Goal: Information Seeking & Learning: Learn about a topic

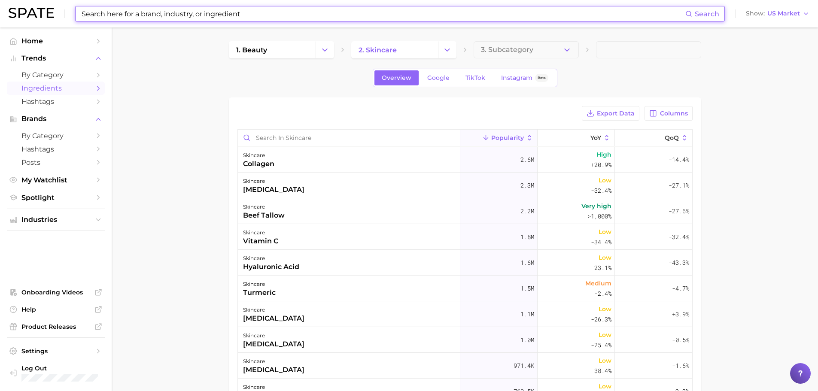
click at [301, 18] on input at bounding box center [383, 13] width 605 height 15
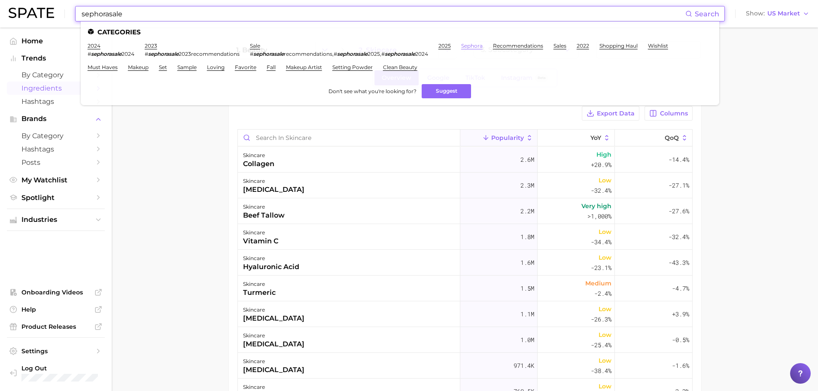
type input "sephorasale"
click at [483, 46] on link "sephora" at bounding box center [471, 46] width 21 height 6
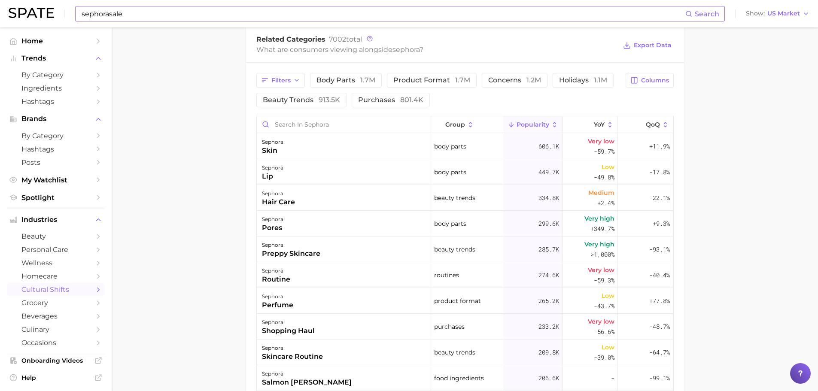
click at [293, 12] on input "sephorasale" at bounding box center [383, 13] width 605 height 15
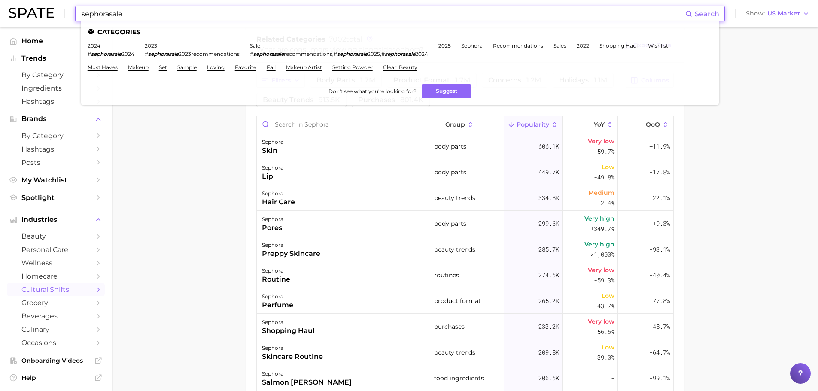
paste input "#Sephorasale"
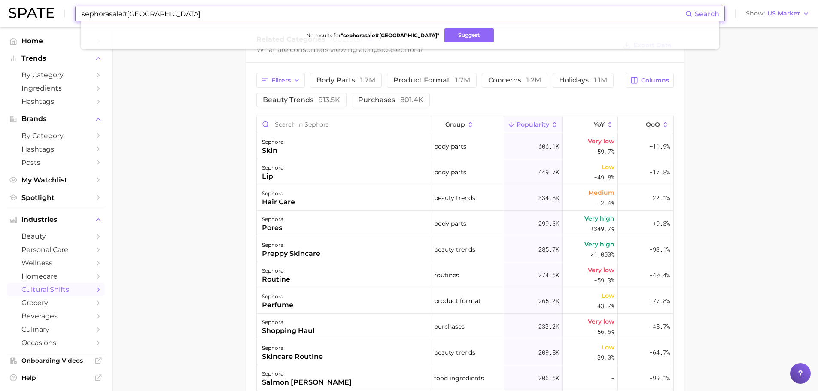
drag, startPoint x: 124, startPoint y: 14, endPoint x: 27, endPoint y: 8, distance: 96.8
click at [42, 12] on div "sephorasale#Sephorasale Search No results for " sephorasale#[GEOGRAPHIC_DATA] "…" at bounding box center [409, 13] width 801 height 27
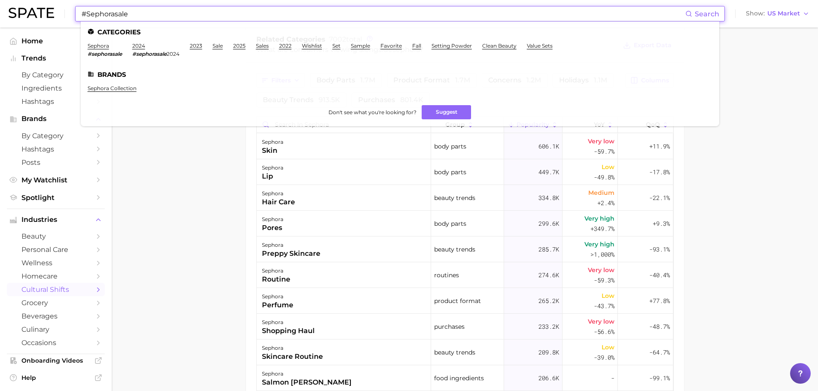
type input "#Sephorasale"
click at [104, 53] on em "#sephorasale" at bounding box center [105, 54] width 34 height 6
click at [103, 44] on link "sephora" at bounding box center [98, 46] width 21 height 6
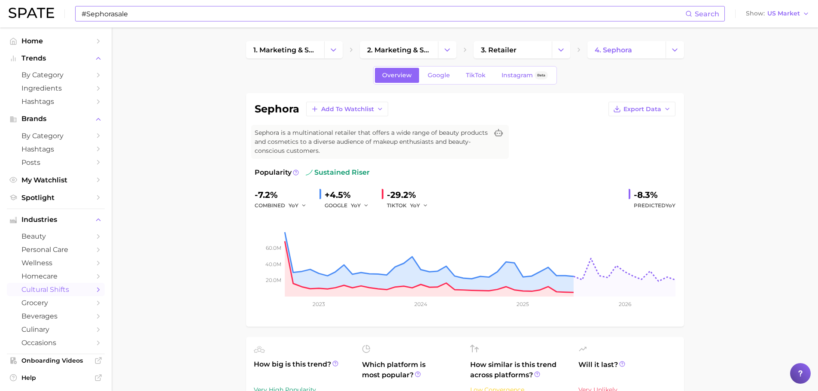
click at [371, 8] on input "#Sephorasale" at bounding box center [383, 13] width 605 height 15
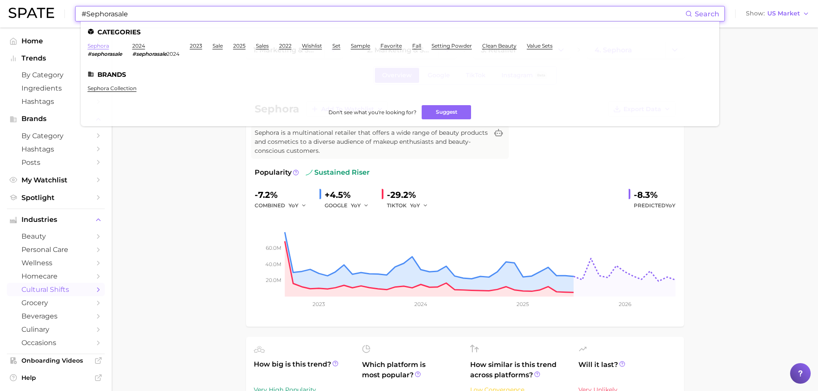
click at [101, 46] on link "sephora" at bounding box center [98, 46] width 21 height 6
click at [168, 8] on input "#Sephorasale" at bounding box center [383, 13] width 605 height 15
click at [119, 54] on em "#sephorasale" at bounding box center [105, 54] width 34 height 6
click at [117, 56] on em "#sephorasale" at bounding box center [105, 54] width 34 height 6
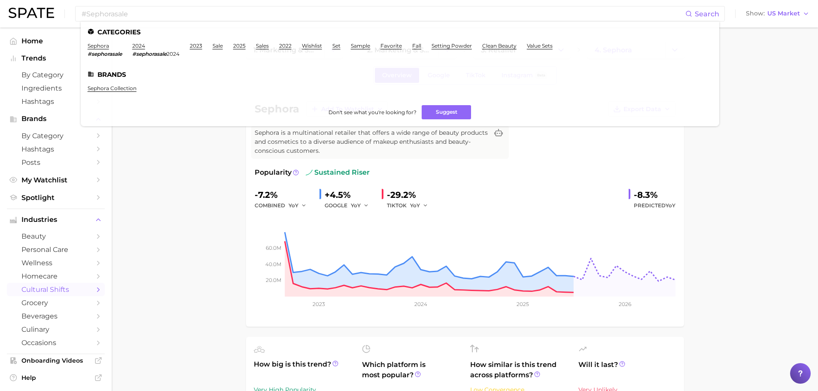
drag, startPoint x: 165, startPoint y: 128, endPoint x: 195, endPoint y: 156, distance: 41.0
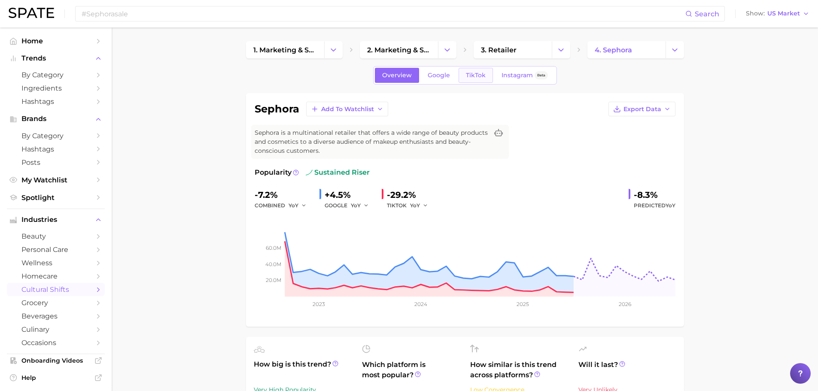
click at [466, 72] on span "TikTok" at bounding box center [476, 75] width 20 height 7
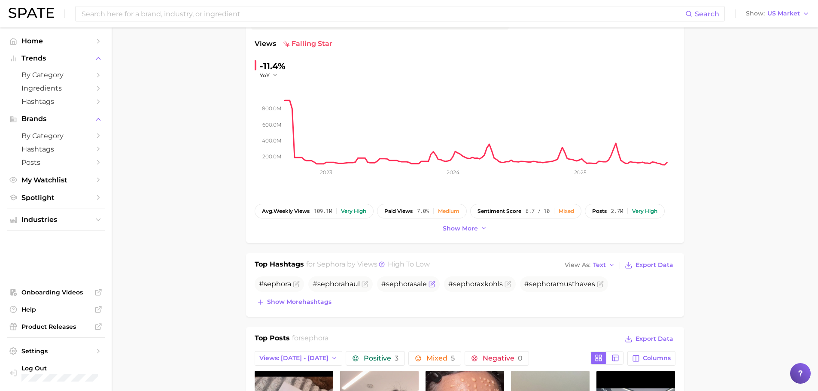
click at [426, 287] on span "# sephora sale" at bounding box center [404, 284] width 46 height 8
click at [416, 283] on span "# sephora sale" at bounding box center [404, 284] width 46 height 8
click at [415, 283] on span "# sephora sale" at bounding box center [404, 284] width 46 height 8
click at [672, 255] on div "Top Hashtags for sephora by Views high to low View As Text Export Data # sephor…" at bounding box center [465, 285] width 438 height 64
click at [286, 19] on input at bounding box center [383, 13] width 605 height 15
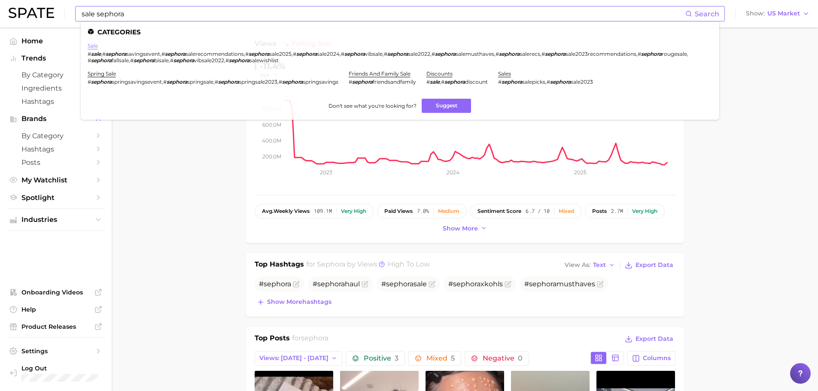
click at [95, 48] on link "sale" at bounding box center [93, 46] width 10 height 6
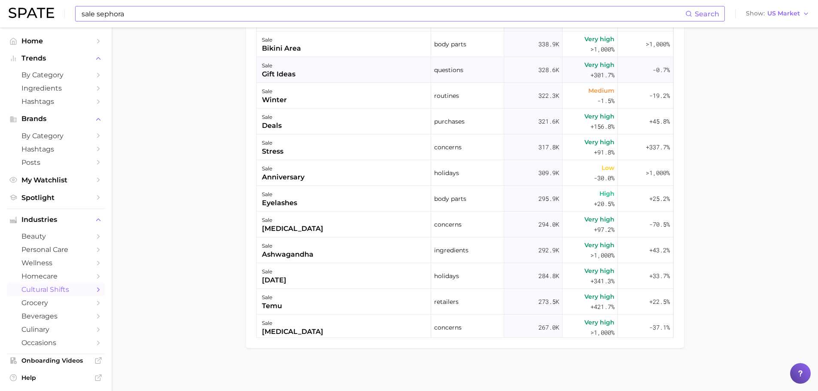
scroll to position [730, 0]
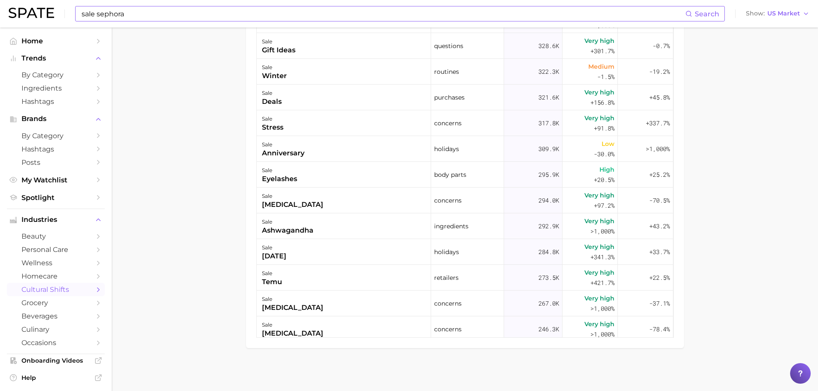
click at [191, 17] on input "sale sephora" at bounding box center [383, 13] width 605 height 15
type input "s"
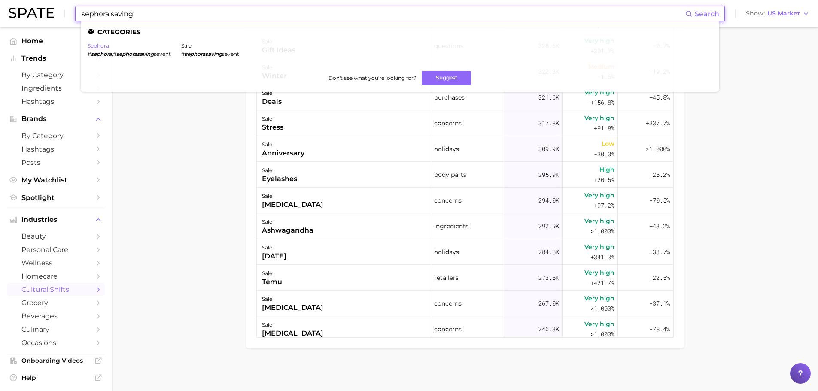
type input "sephora saving"
click at [88, 47] on link "sephora" at bounding box center [98, 46] width 21 height 6
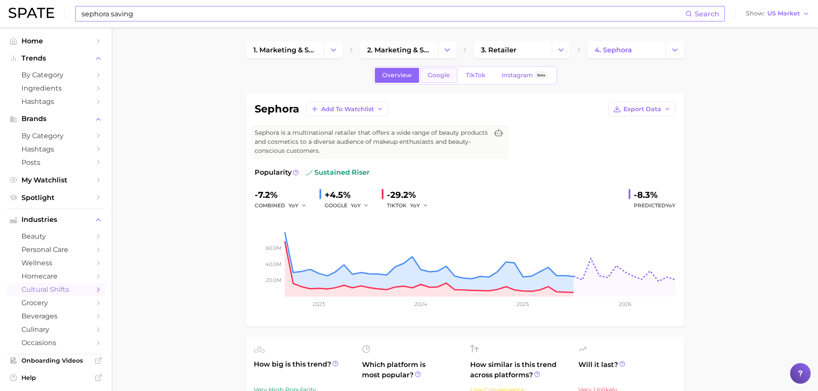
click at [425, 77] on link "Google" at bounding box center [439, 75] width 37 height 15
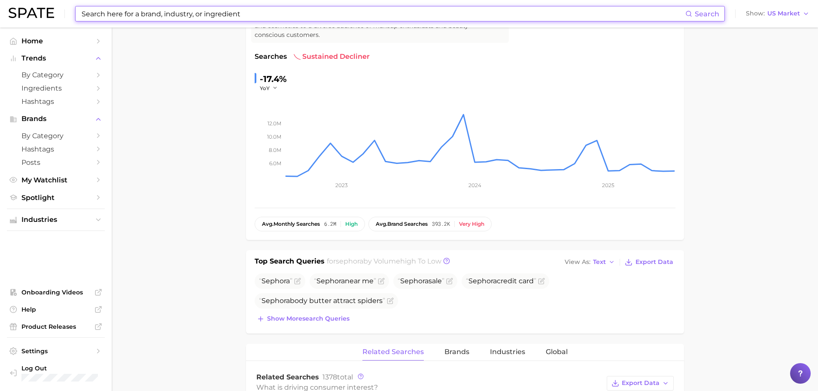
scroll to position [129, 0]
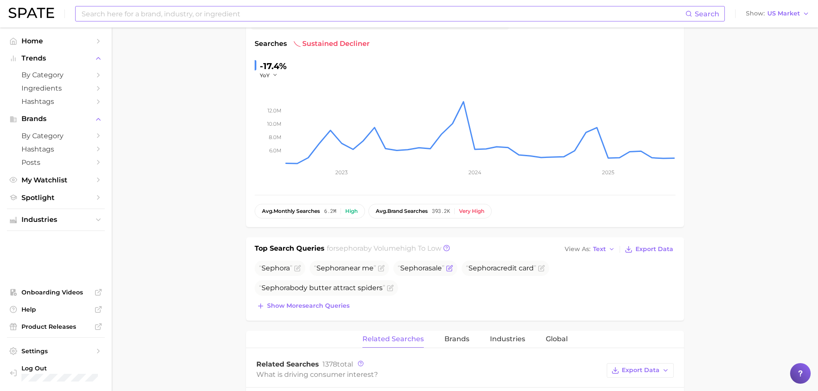
click at [452, 268] on icon "Flag as miscategorized or irrelevant" at bounding box center [449, 268] width 7 height 7
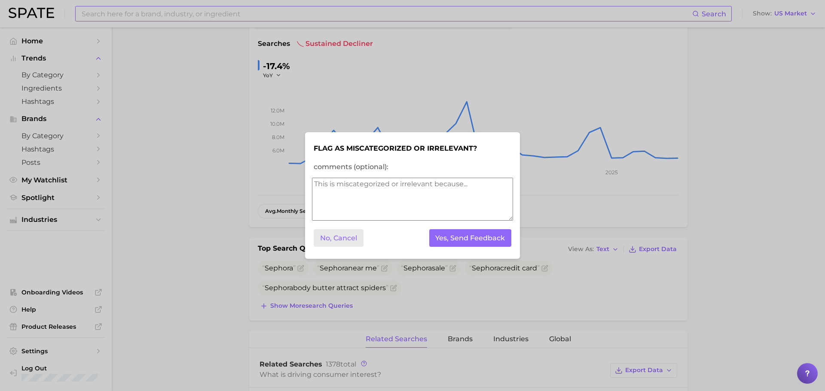
click at [344, 234] on button "No, Cancel" at bounding box center [339, 238] width 50 height 18
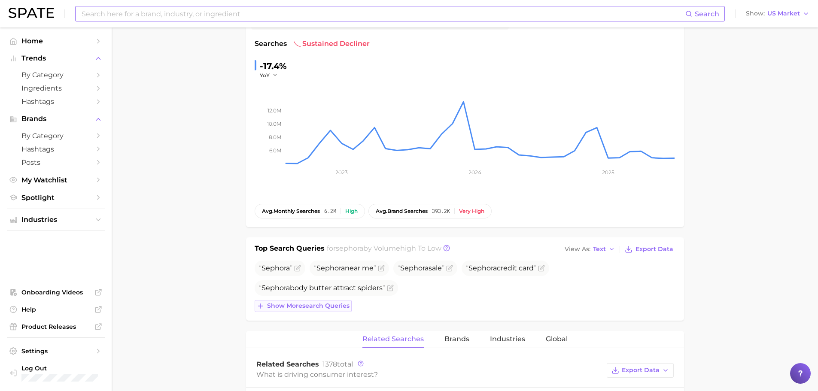
click at [332, 308] on span "Show more search queries" at bounding box center [308, 305] width 82 height 7
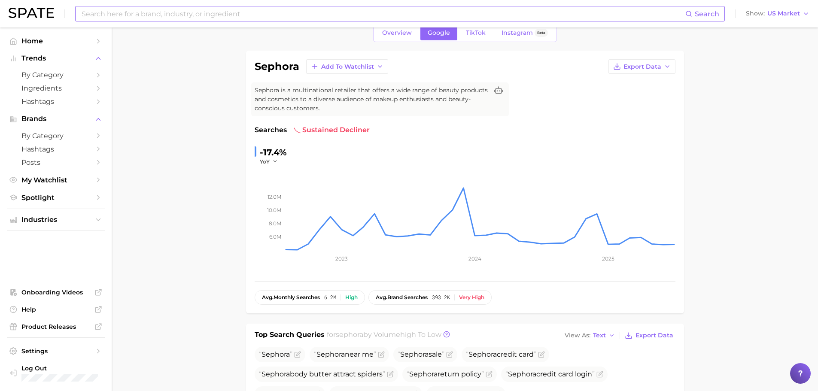
scroll to position [0, 0]
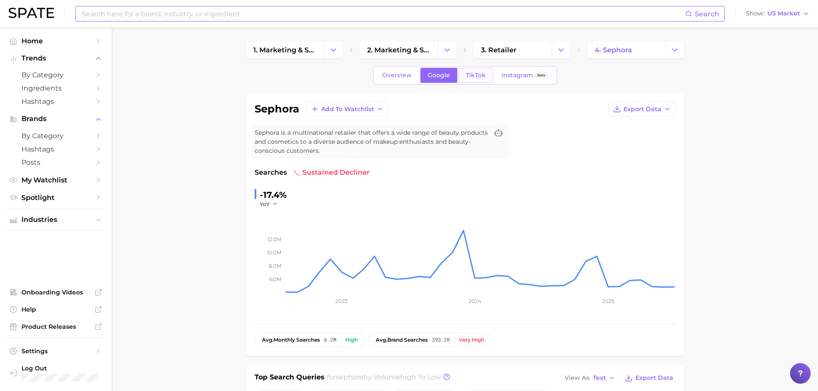
click at [489, 76] on link "TikTok" at bounding box center [476, 75] width 34 height 15
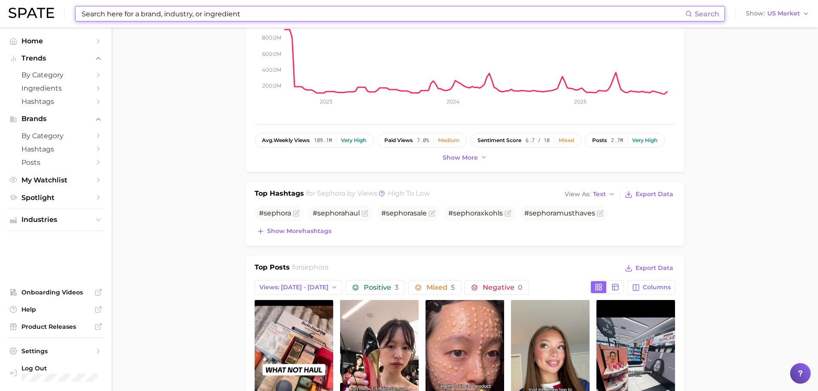
scroll to position [215, 0]
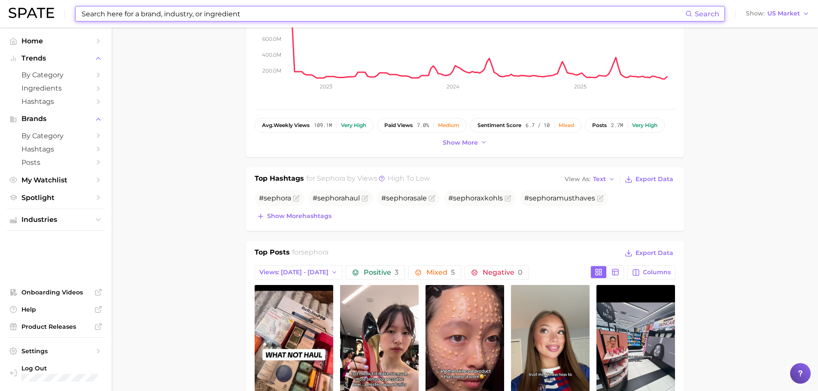
click at [479, 149] on div "sephora Add to Watchlist Export Data Sephora is a multinational retailer that o…" at bounding box center [465, 17] width 438 height 279
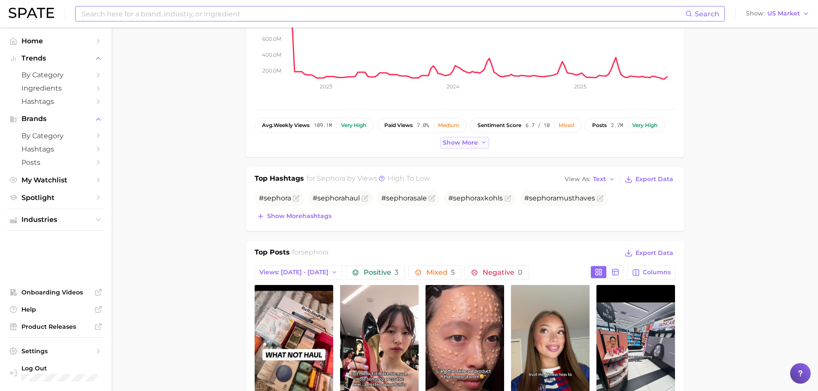
click at [478, 141] on button "Show more" at bounding box center [465, 143] width 49 height 12
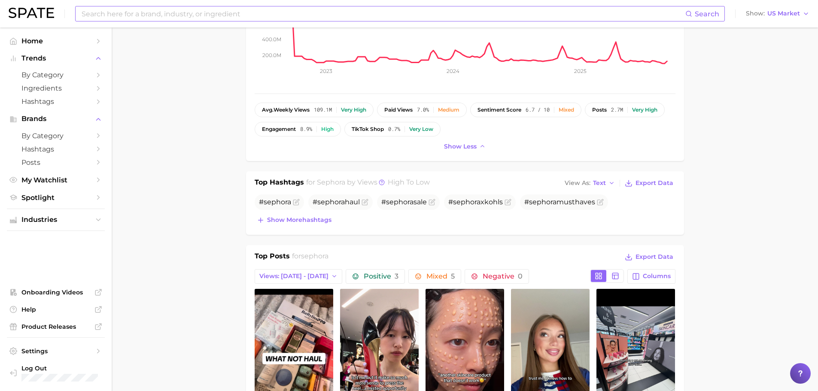
scroll to position [258, 0]
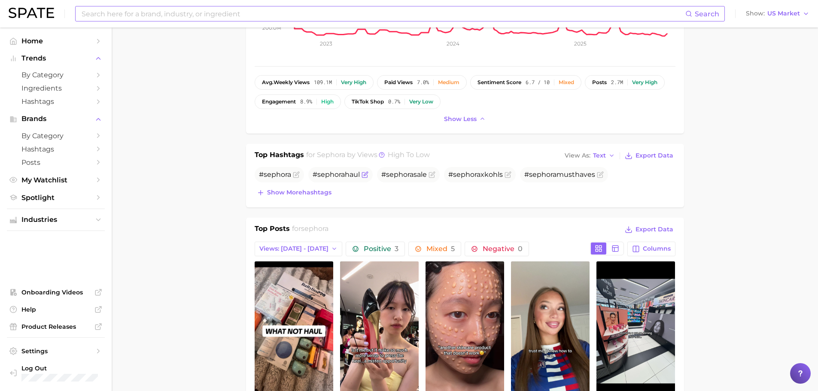
click at [319, 179] on span "# sephora haul" at bounding box center [336, 175] width 47 height 10
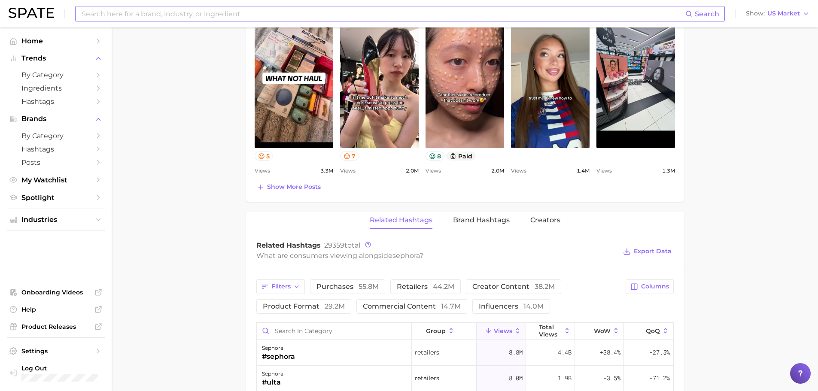
scroll to position [558, 0]
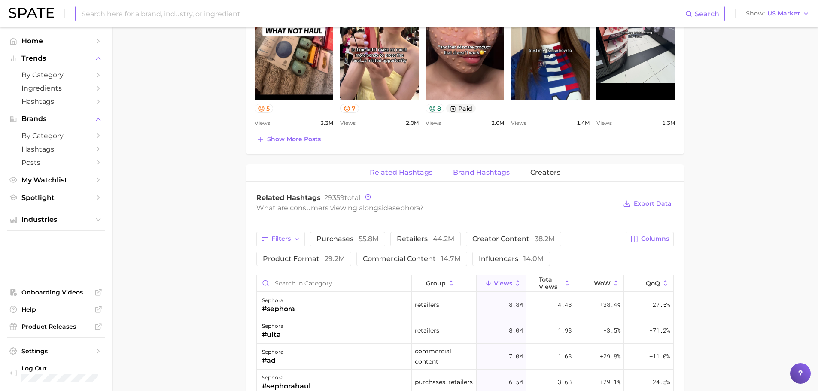
click at [491, 174] on span "Brand Hashtags" at bounding box center [481, 173] width 57 height 8
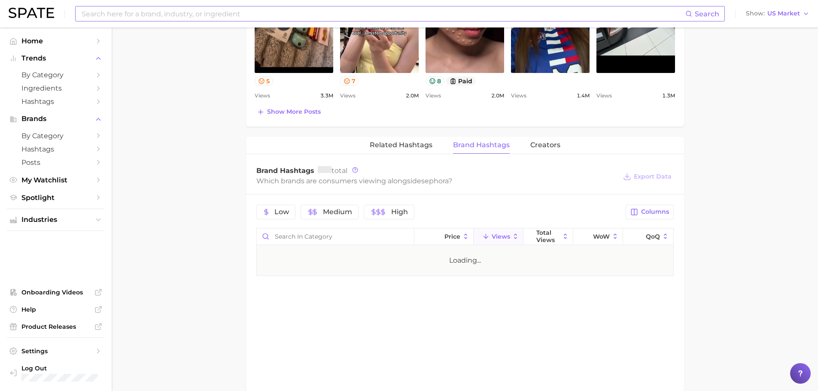
scroll to position [601, 0]
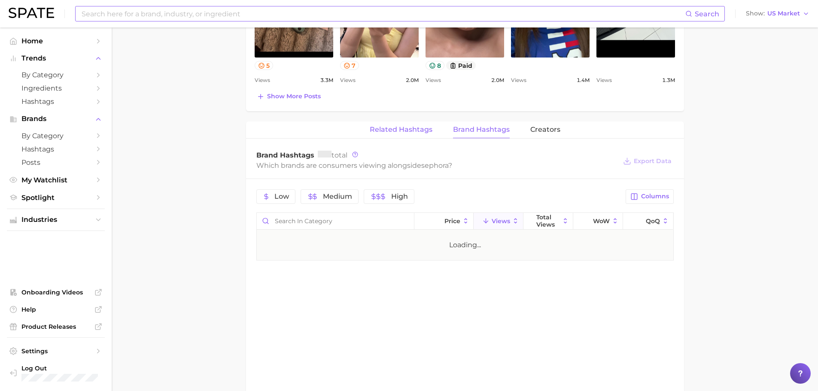
click at [408, 128] on span "Related Hashtags" at bounding box center [401, 130] width 63 height 8
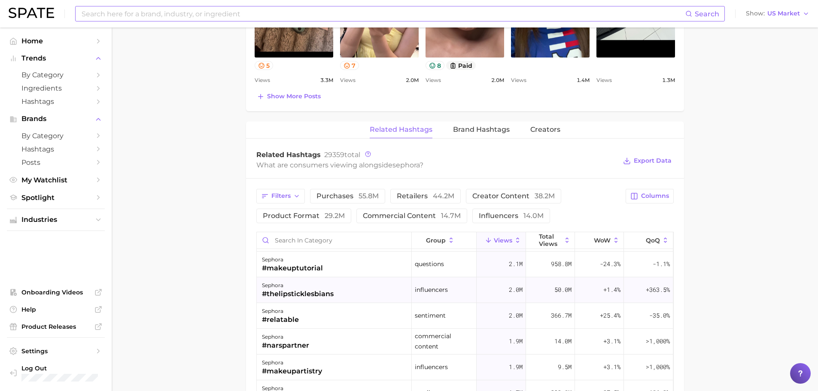
scroll to position [430, 0]
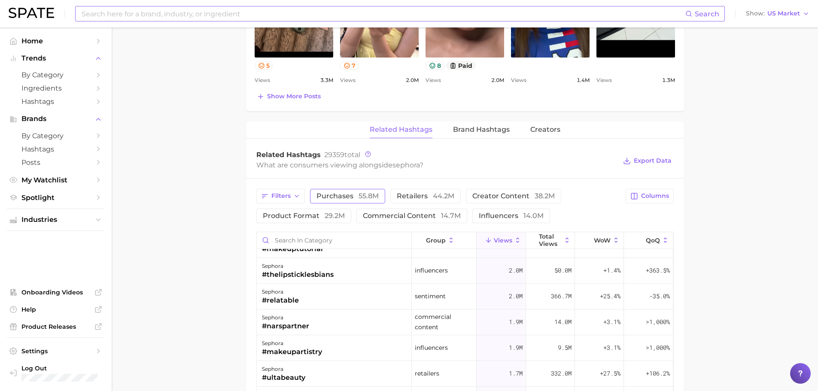
click at [357, 189] on button "purchases 55.8m" at bounding box center [347, 196] width 75 height 15
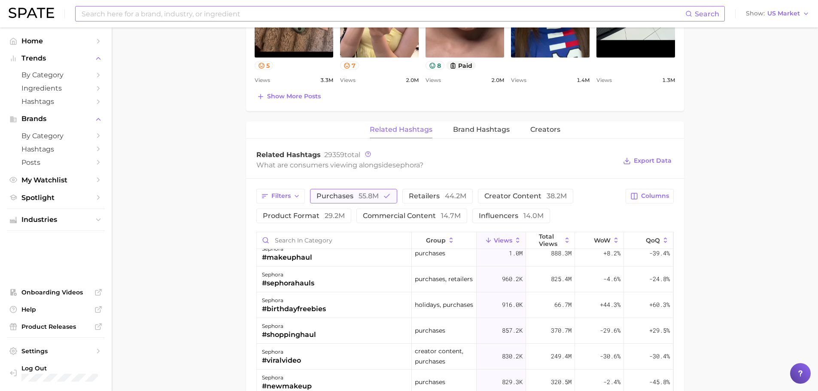
click at [337, 191] on button "purchases 55.8m" at bounding box center [353, 196] width 87 height 15
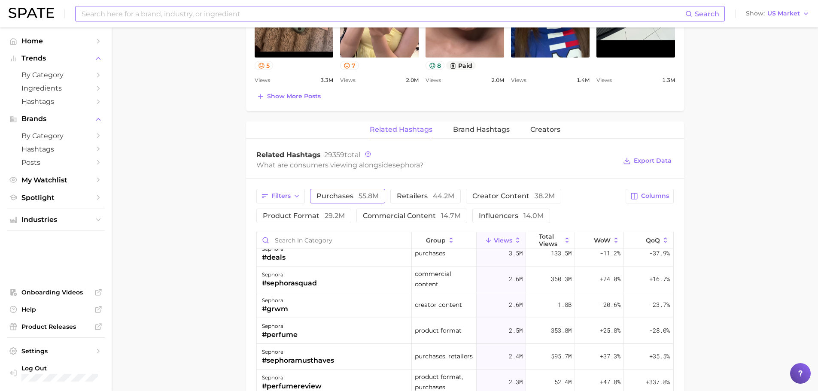
scroll to position [0, 0]
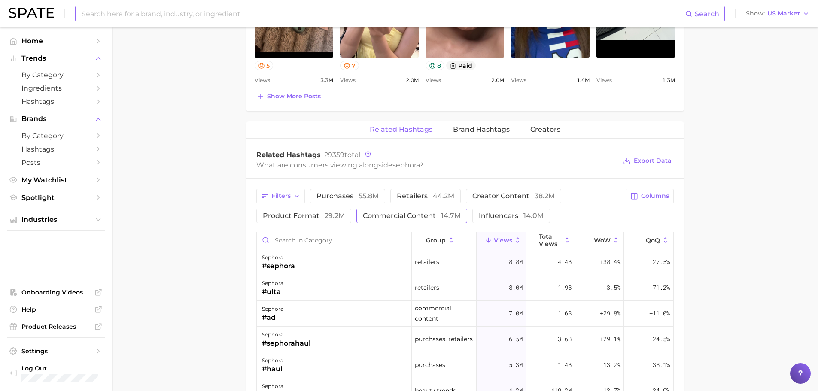
click at [370, 213] on span "commercial content 14.7m" at bounding box center [412, 216] width 98 height 7
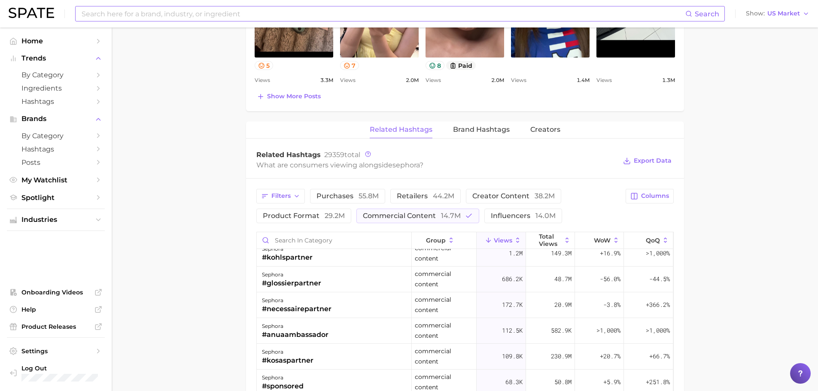
scroll to position [129, 0]
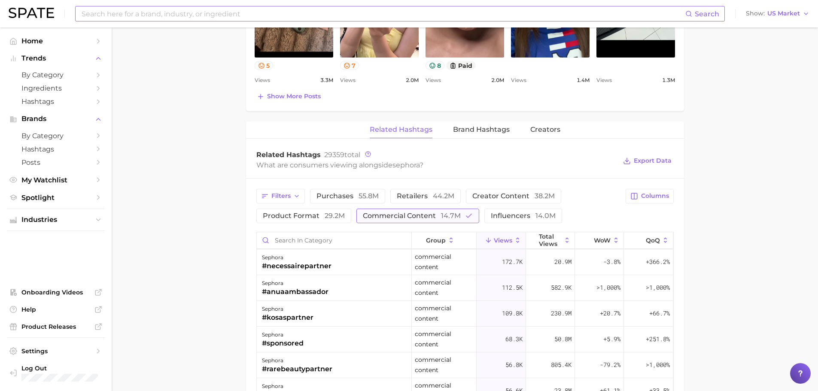
click at [418, 210] on button "commercial content 14.7m" at bounding box center [418, 216] width 123 height 15
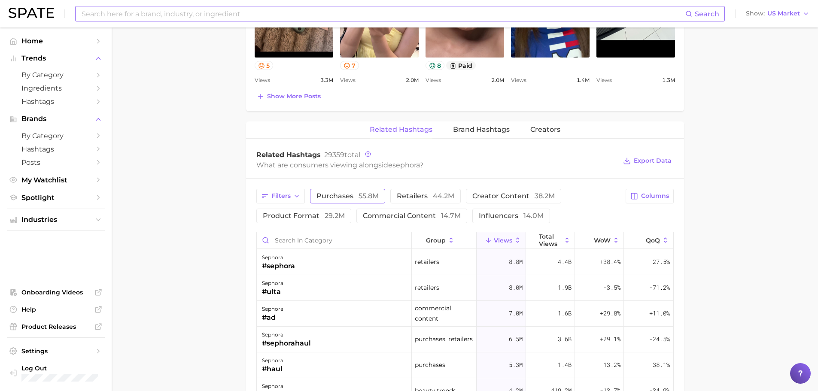
click at [349, 195] on span "purchases 55.8m" at bounding box center [348, 196] width 62 height 7
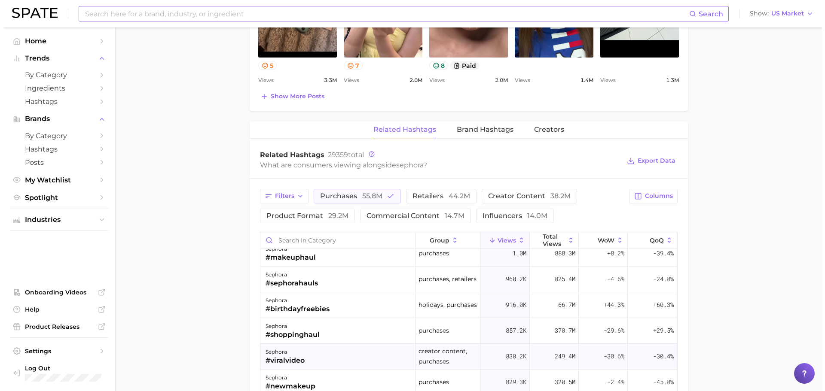
scroll to position [258, 0]
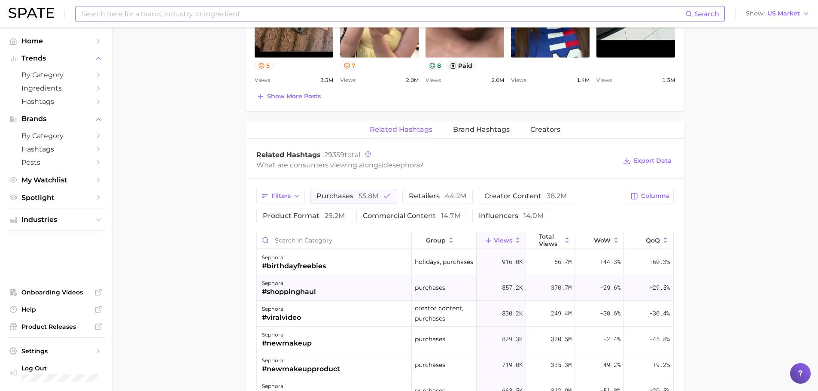
click at [336, 285] on div "sephora #shoppinghaul" at bounding box center [334, 288] width 155 height 26
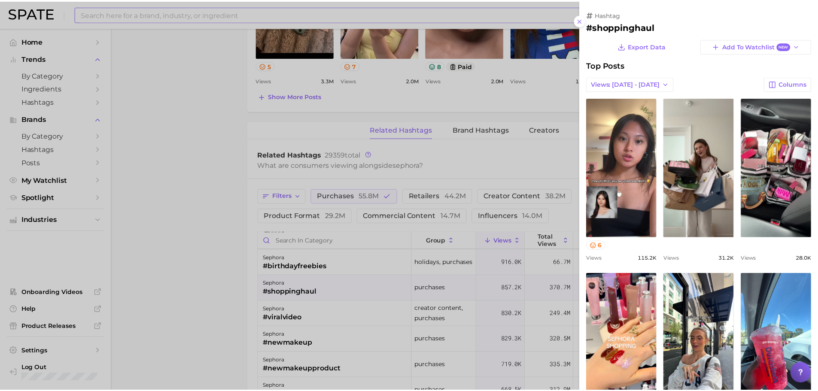
scroll to position [0, 0]
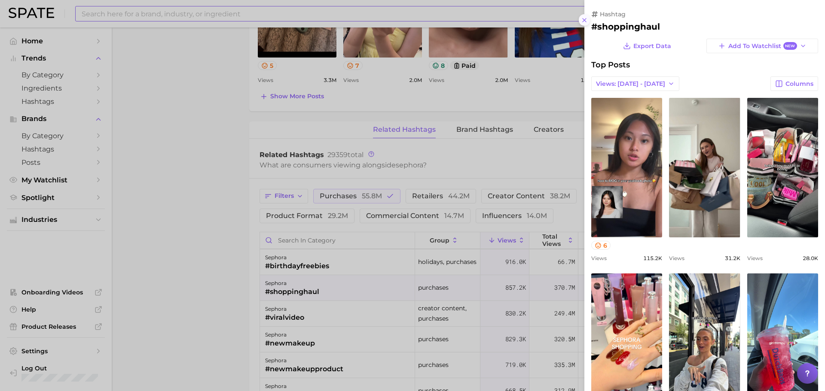
click at [585, 21] on icon at bounding box center [584, 20] width 7 height 7
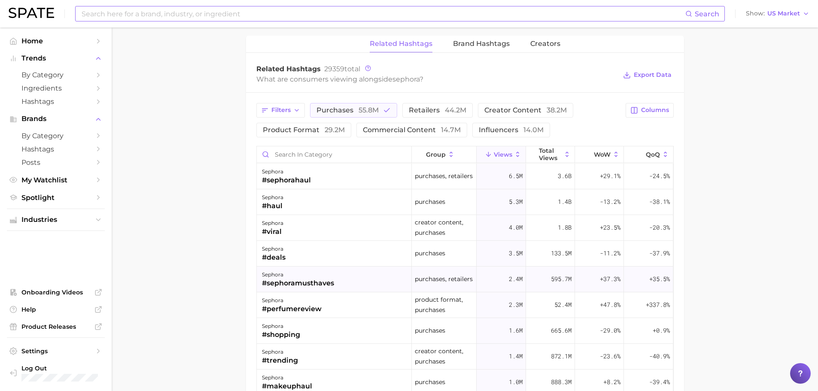
click at [340, 281] on div "sephora #sephoramusthaves" at bounding box center [334, 280] width 155 height 26
